Goal: Communication & Community: Answer question/provide support

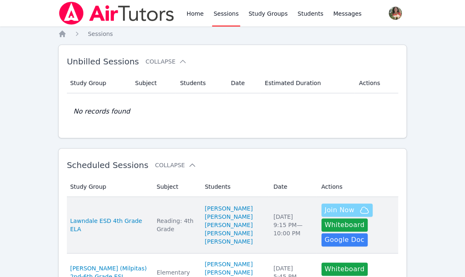
click at [325, 205] on span "Join Now" at bounding box center [340, 210] width 30 height 10
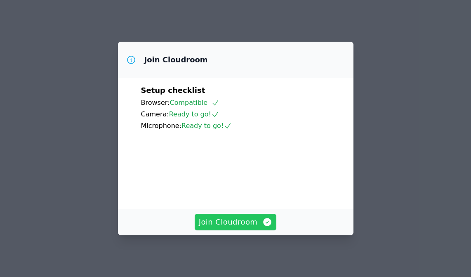
click at [231, 217] on span "Join Cloudroom" at bounding box center [236, 222] width 74 height 12
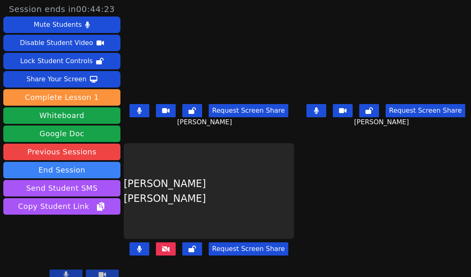
click at [169, 239] on div "Request Screen Share" at bounding box center [209, 255] width 170 height 33
click at [168, 245] on icon at bounding box center [166, 248] width 8 height 7
click at [314, 107] on icon at bounding box center [316, 110] width 5 height 7
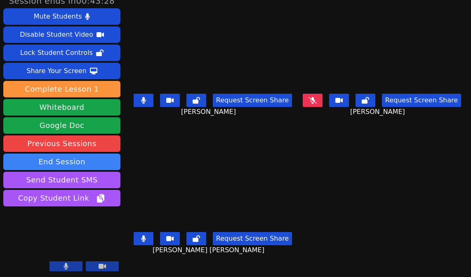
click at [143, 101] on icon at bounding box center [143, 100] width 5 height 7
click at [313, 97] on icon at bounding box center [313, 100] width 8 height 7
click at [312, 102] on icon at bounding box center [312, 100] width 5 height 7
click at [141, 101] on icon at bounding box center [143, 100] width 5 height 7
click at [141, 235] on icon at bounding box center [143, 238] width 5 height 7
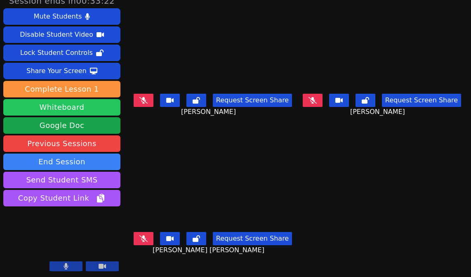
click at [69, 108] on button "Whiteboard" at bounding box center [61, 107] width 117 height 17
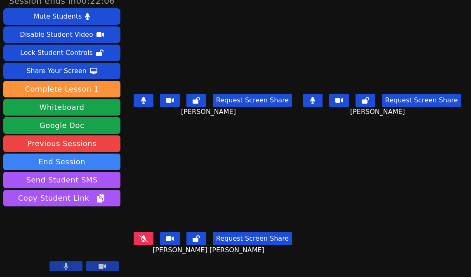
click at [136, 98] on button at bounding box center [144, 100] width 20 height 13
click at [141, 97] on icon at bounding box center [143, 100] width 5 height 7
click at [140, 97] on icon at bounding box center [143, 100] width 8 height 7
click at [142, 238] on button at bounding box center [144, 238] width 20 height 13
click at [138, 99] on button at bounding box center [144, 100] width 20 height 13
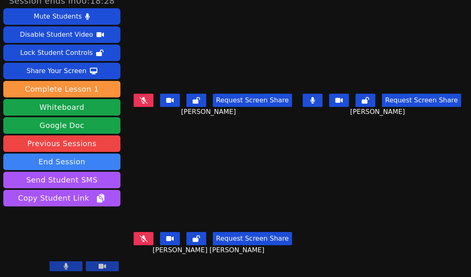
click at [307, 98] on button at bounding box center [313, 100] width 20 height 13
click at [144, 97] on icon at bounding box center [143, 100] width 8 height 7
click at [141, 99] on icon at bounding box center [143, 100] width 5 height 7
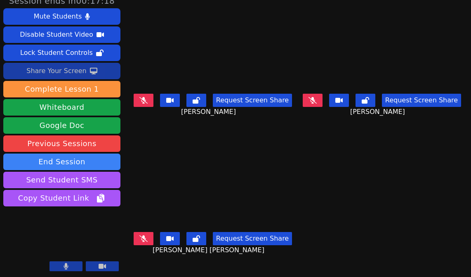
click at [47, 67] on div "Share Your Screen" at bounding box center [56, 70] width 60 height 13
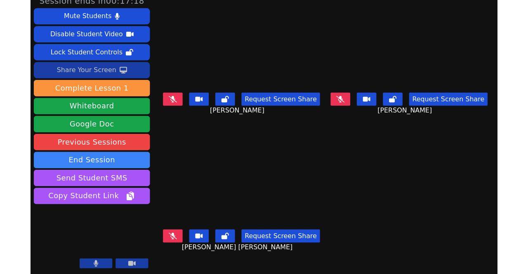
scroll to position [0, 0]
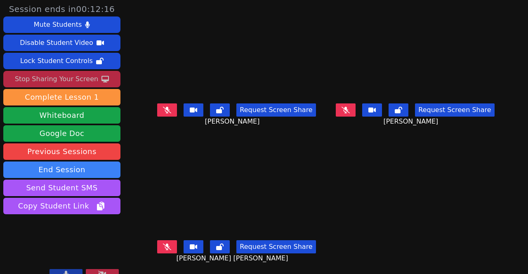
click at [163, 107] on icon at bounding box center [167, 110] width 8 height 7
click at [165, 107] on icon at bounding box center [167, 110] width 5 height 7
click at [340, 108] on button at bounding box center [346, 110] width 20 height 13
click at [163, 244] on icon at bounding box center [167, 247] width 8 height 7
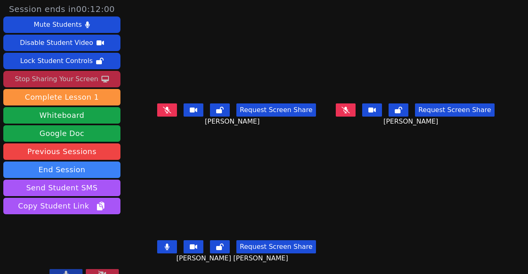
click at [159, 243] on button at bounding box center [167, 247] width 20 height 13
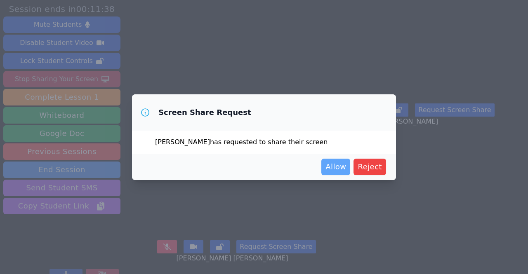
click at [336, 168] on span "Allow" at bounding box center [336, 167] width 21 height 12
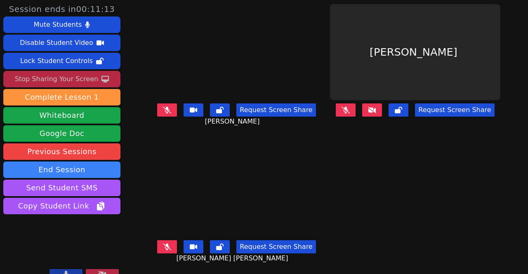
click at [437, 106] on button "Request Screen Share" at bounding box center [454, 110] width 79 height 13
click at [373, 104] on button at bounding box center [372, 110] width 20 height 13
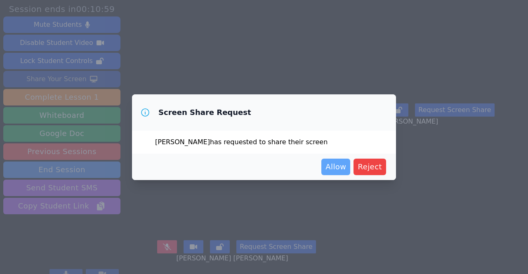
click at [331, 160] on button "Allow" at bounding box center [335, 167] width 29 height 17
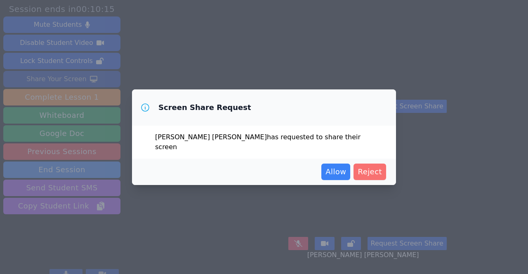
click at [380, 166] on span "Reject" at bounding box center [370, 172] width 24 height 12
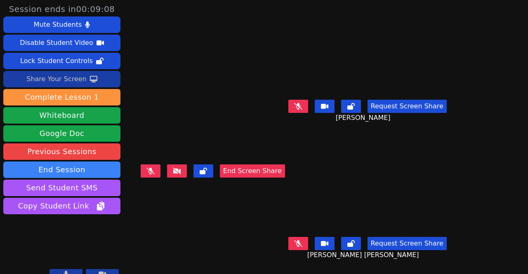
click at [308, 243] on button at bounding box center [298, 243] width 20 height 13
click at [301, 247] on icon at bounding box center [298, 244] width 5 height 7
click at [302, 107] on icon at bounding box center [298, 106] width 8 height 7
click at [302, 247] on icon at bounding box center [298, 244] width 8 height 7
click at [308, 110] on button at bounding box center [298, 106] width 20 height 13
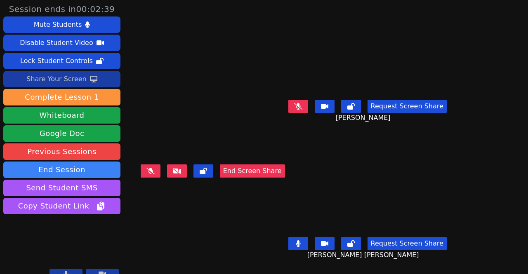
click at [153, 178] on button at bounding box center [151, 171] width 20 height 13
click at [160, 178] on button at bounding box center [151, 171] width 20 height 13
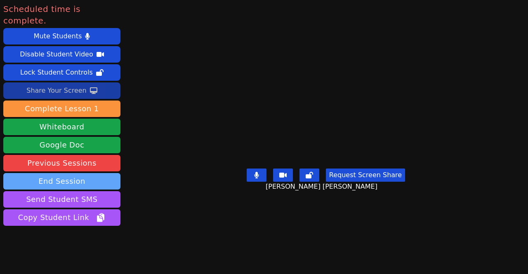
click at [75, 173] on button "End Session" at bounding box center [61, 181] width 117 height 17
